Goal: Task Accomplishment & Management: Use online tool/utility

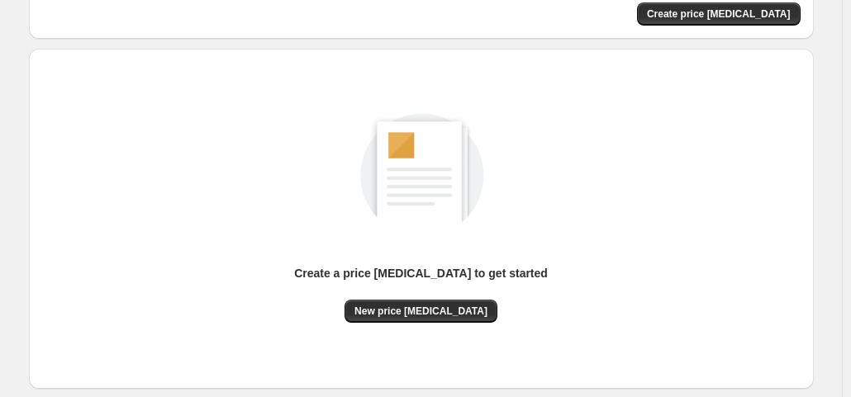
scroll to position [121, 0]
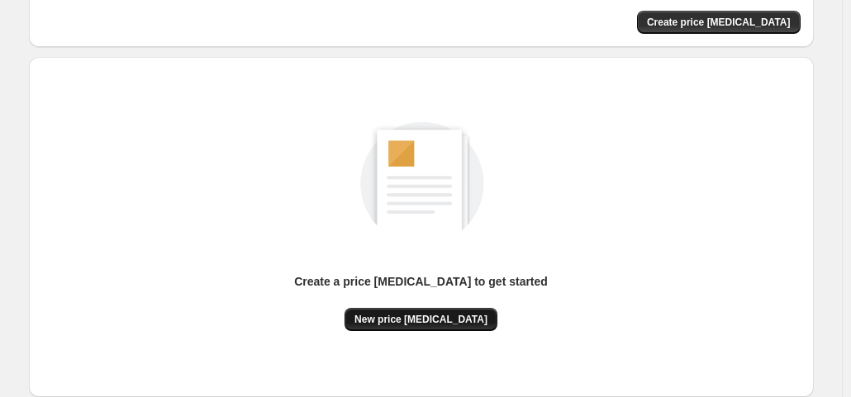
click at [411, 329] on button "New price [MEDICAL_DATA]" at bounding box center [420, 319] width 153 height 23
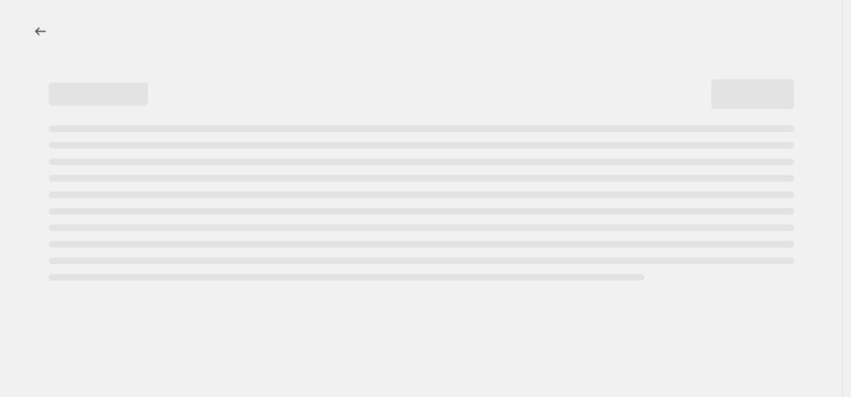
select select "percentage"
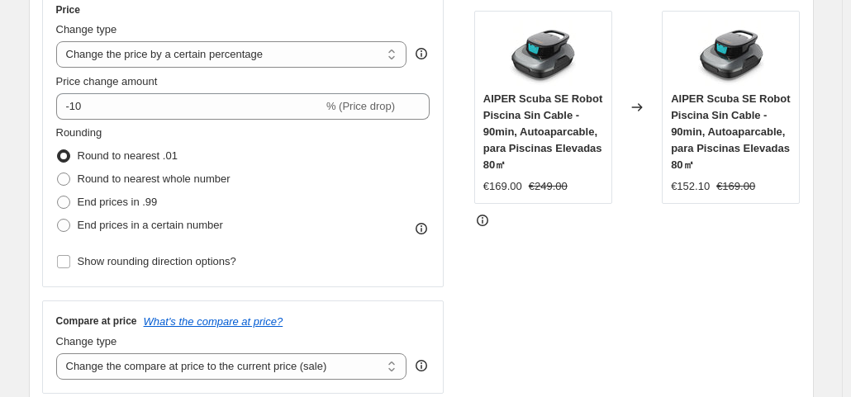
scroll to position [316, 0]
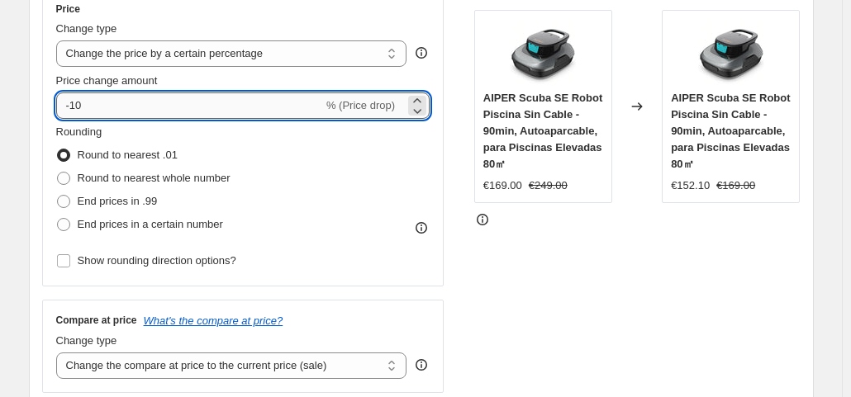
click at [251, 109] on input "-10" at bounding box center [189, 106] width 267 height 26
type input "-1"
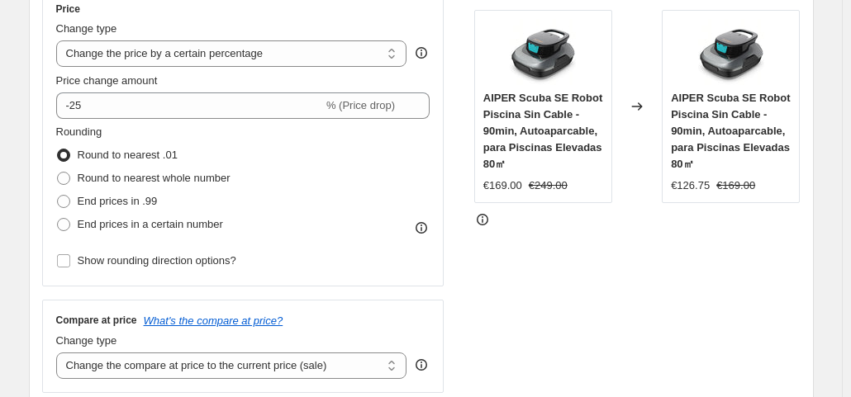
click at [583, 318] on div "STOREFRONT EXAMPLE AIPER Scuba SE Robot Piscina Sin Cable - 90min, Autoaparcabl…" at bounding box center [637, 190] width 326 height 405
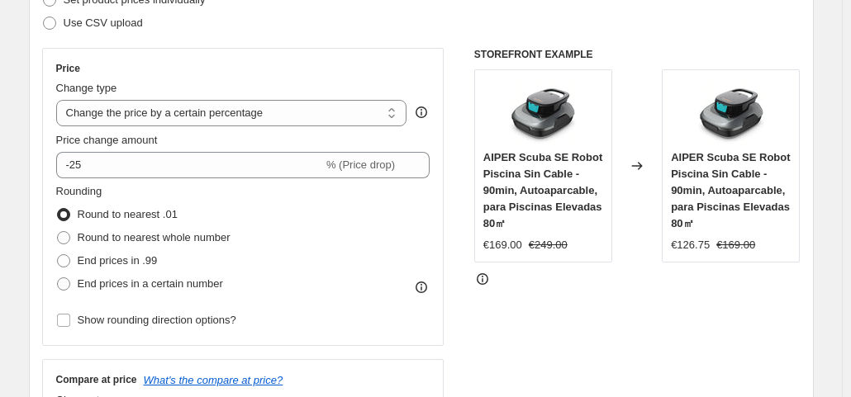
scroll to position [211, 0]
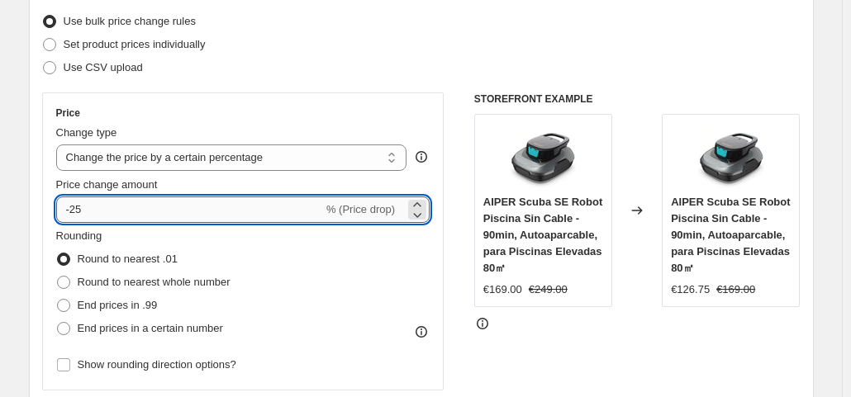
click at [145, 207] on input "-25" at bounding box center [189, 210] width 267 height 26
type input "-26"
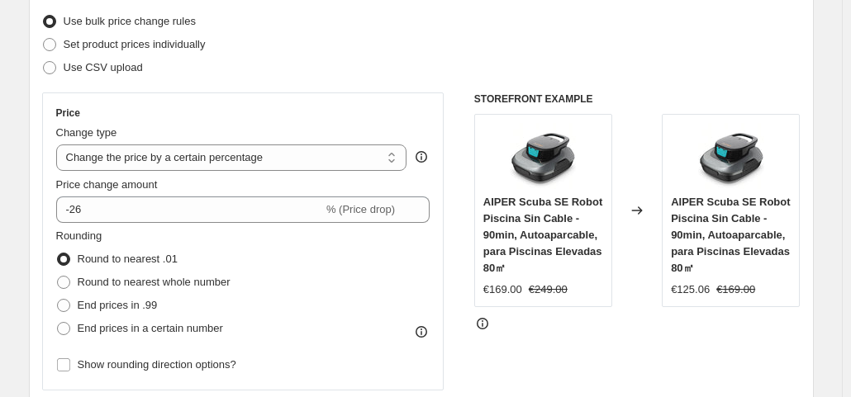
click at [530, 368] on div "STOREFRONT EXAMPLE AIPER Scuba SE Robot Piscina Sin Cable - 90min, Autoaparcabl…" at bounding box center [637, 295] width 326 height 405
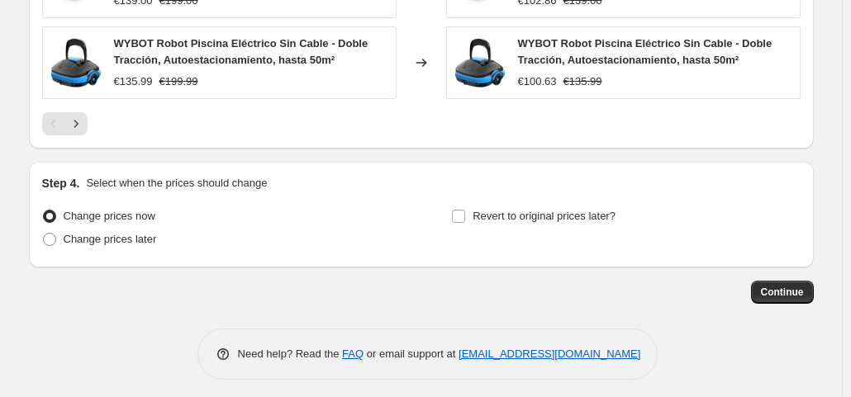
scroll to position [1293, 0]
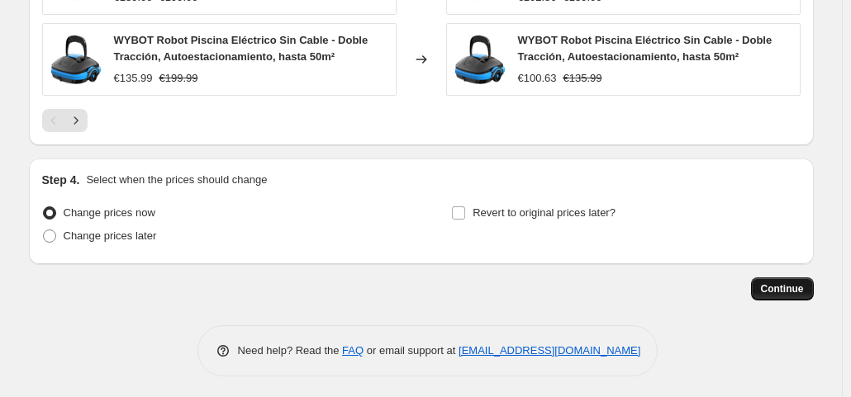
click at [793, 282] on span "Continue" at bounding box center [782, 288] width 43 height 13
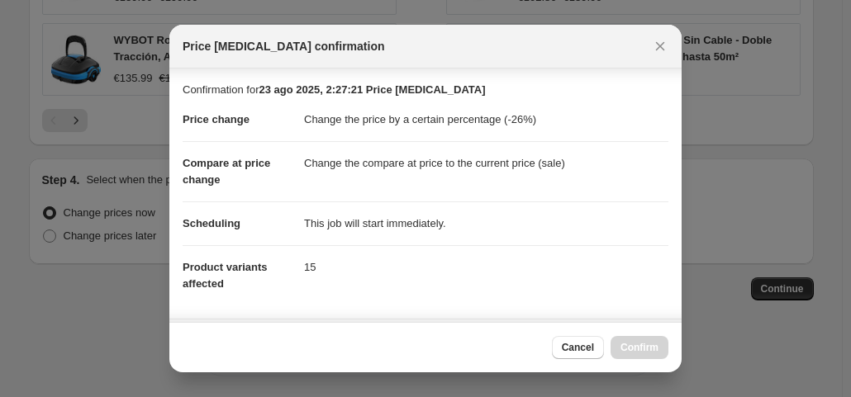
scroll to position [295, 0]
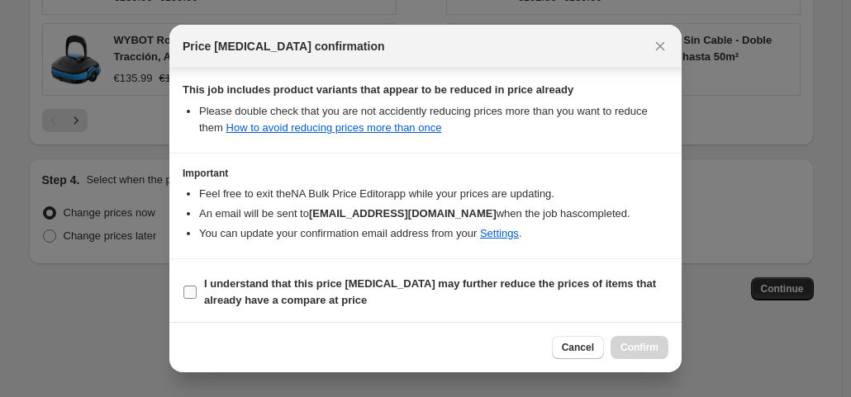
click at [522, 278] on b "I understand that this price [MEDICAL_DATA] may further reduce the prices of it…" at bounding box center [430, 292] width 452 height 29
click at [197, 286] on input "I understand that this price [MEDICAL_DATA] may further reduce the prices of it…" at bounding box center [189, 292] width 13 height 13
checkbox input "true"
click at [638, 344] on span "Confirm" at bounding box center [639, 347] width 38 height 13
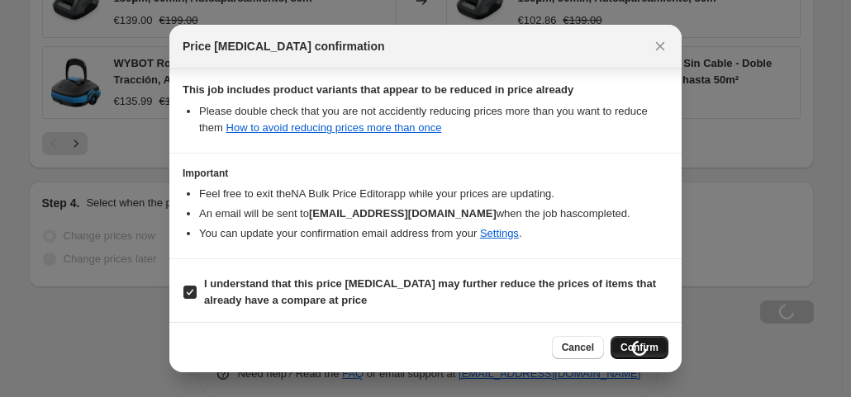
scroll to position [1293, 0]
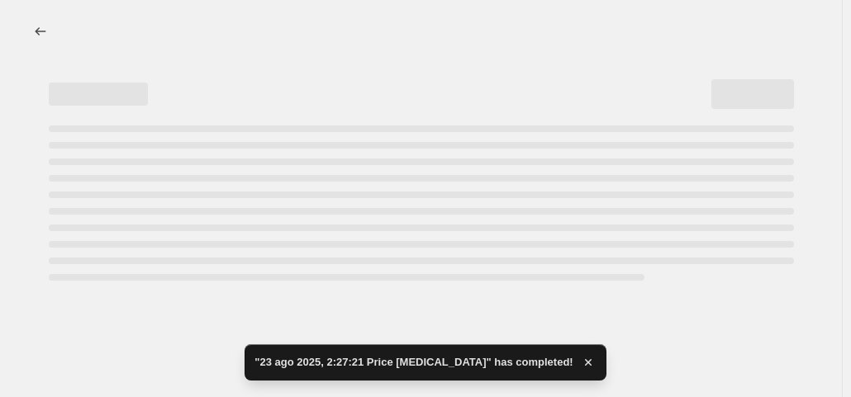
select select "percentage"
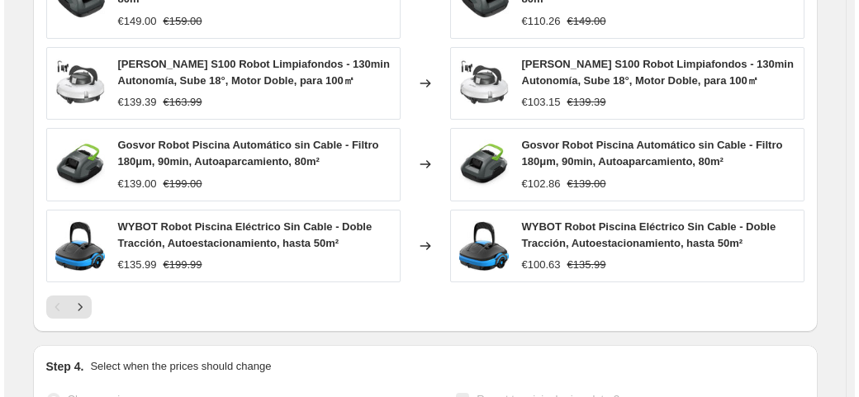
scroll to position [0, 0]
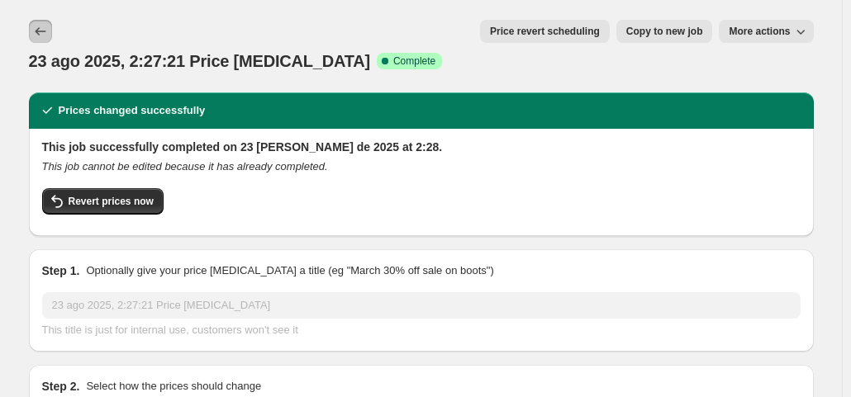
click at [49, 32] on icon "Price change jobs" at bounding box center [40, 31] width 17 height 17
